Goal: Find specific page/section: Find specific page/section

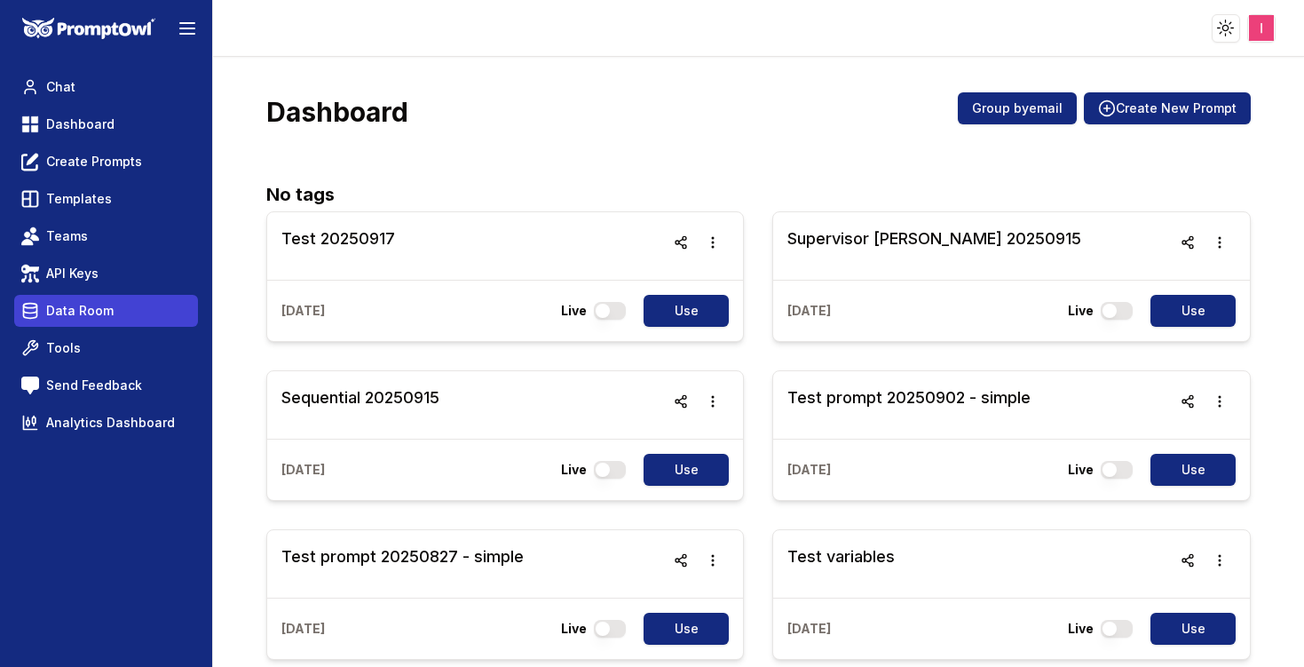
click at [101, 308] on span "Data Room" at bounding box center [79, 311] width 67 height 18
